Goal: Entertainment & Leisure: Browse casually

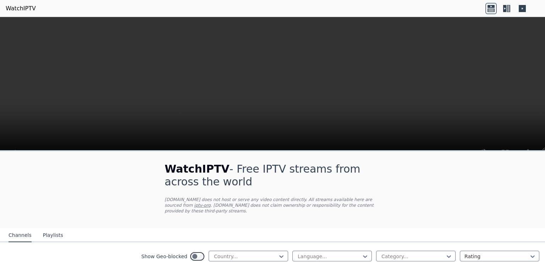
scroll to position [78, 0]
click at [243, 250] on div "Country..." at bounding box center [248, 255] width 79 height 11
click at [260, 252] on div at bounding box center [245, 255] width 65 height 7
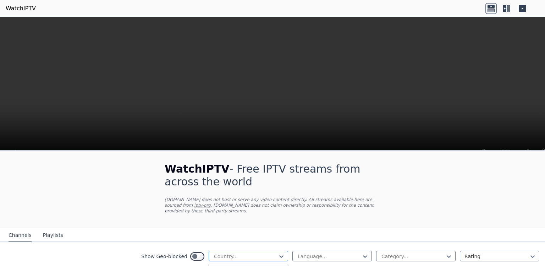
click at [260, 252] on div at bounding box center [245, 255] width 65 height 7
click at [299, 252] on div at bounding box center [329, 255] width 65 height 7
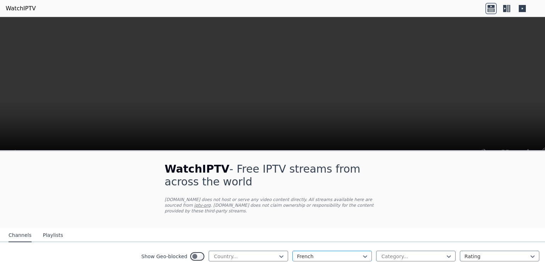
scroll to position [24, 0]
click at [271, 256] on div "Country..." at bounding box center [248, 255] width 79 height 11
